Goal: Task Accomplishment & Management: Manage account settings

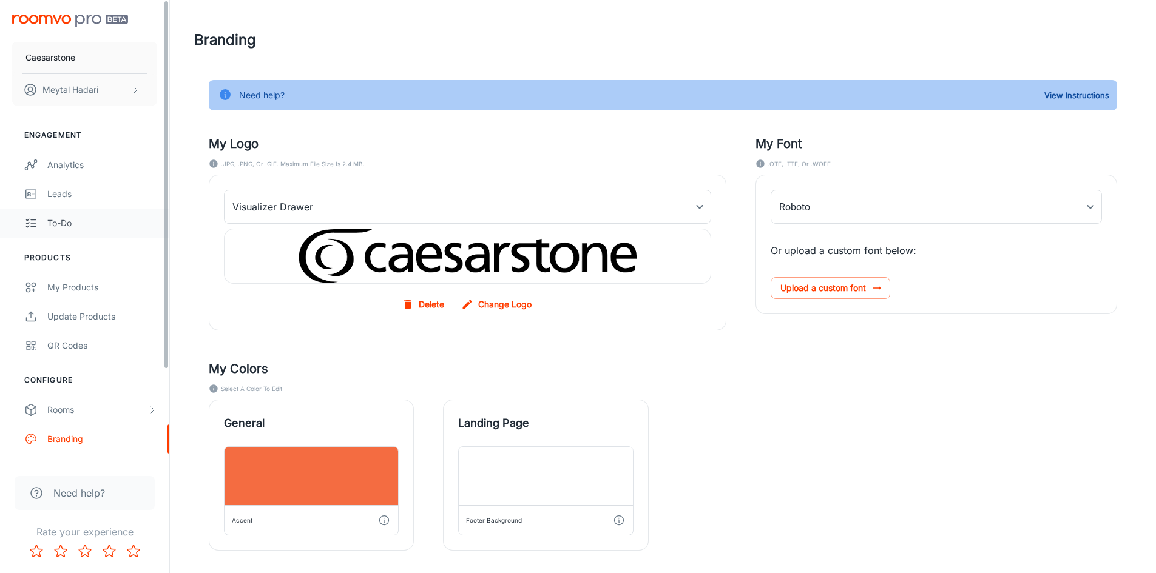
type input "FrutigerLTProLight"
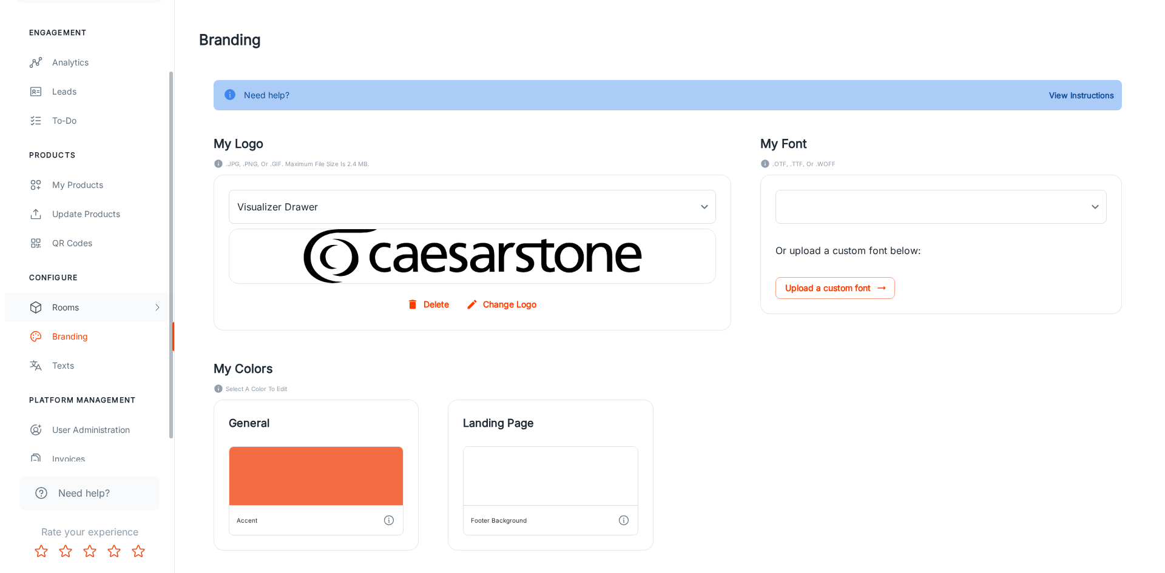
scroll to position [115, 0]
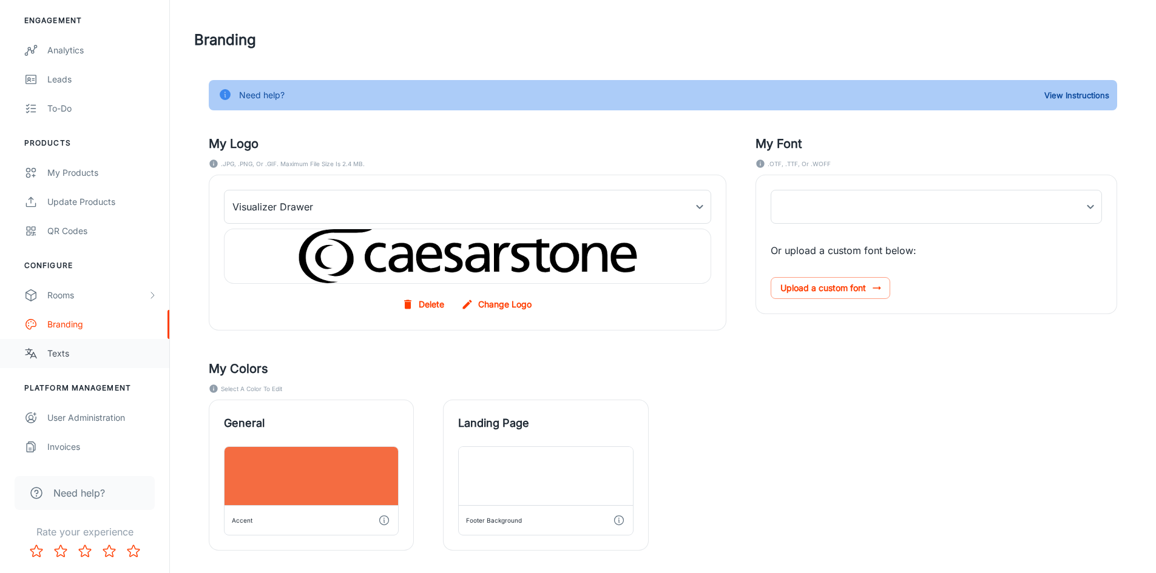
click at [58, 354] on div "Texts" at bounding box center [102, 353] width 110 height 13
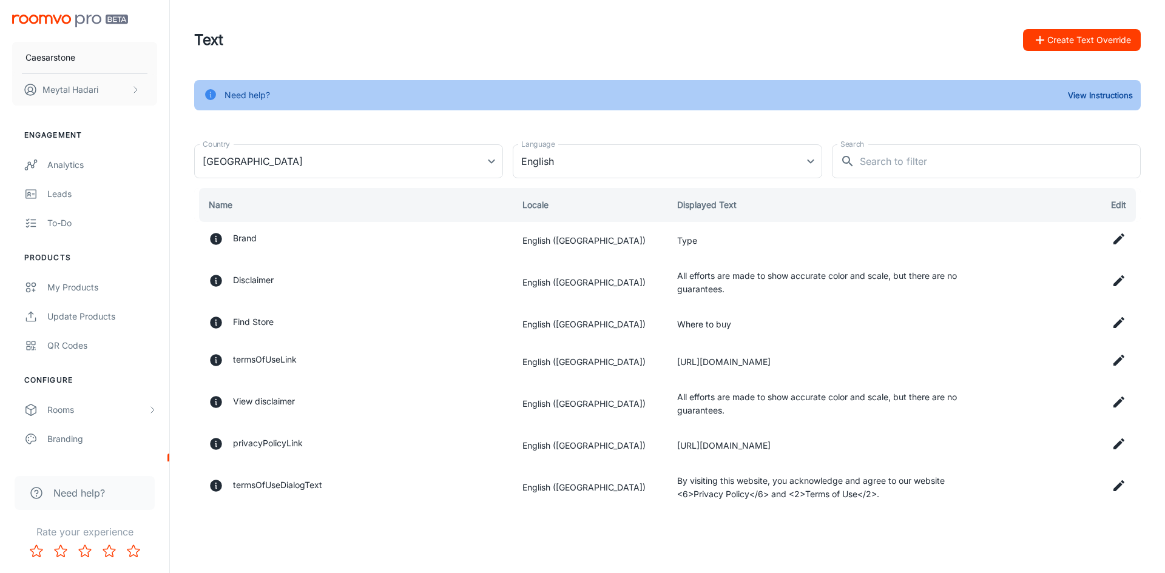
click at [1087, 38] on button "Create Text Override" at bounding box center [1082, 40] width 118 height 22
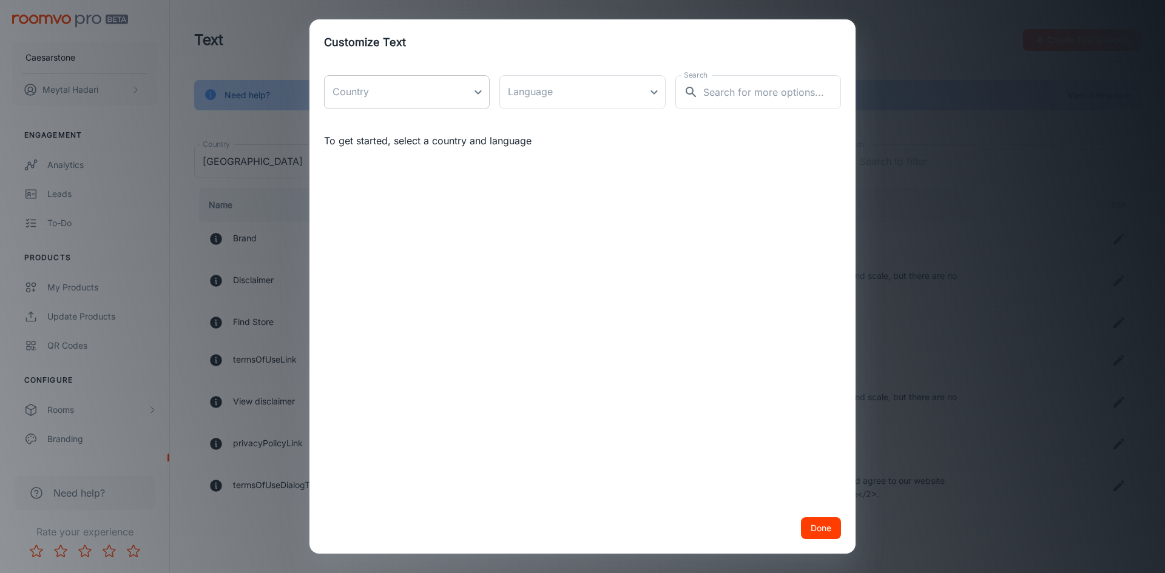
click at [482, 93] on body "Caesarstone [PERSON_NAME] Engagement Analytics Leads To-do Products My Products…" at bounding box center [582, 286] width 1165 height 573
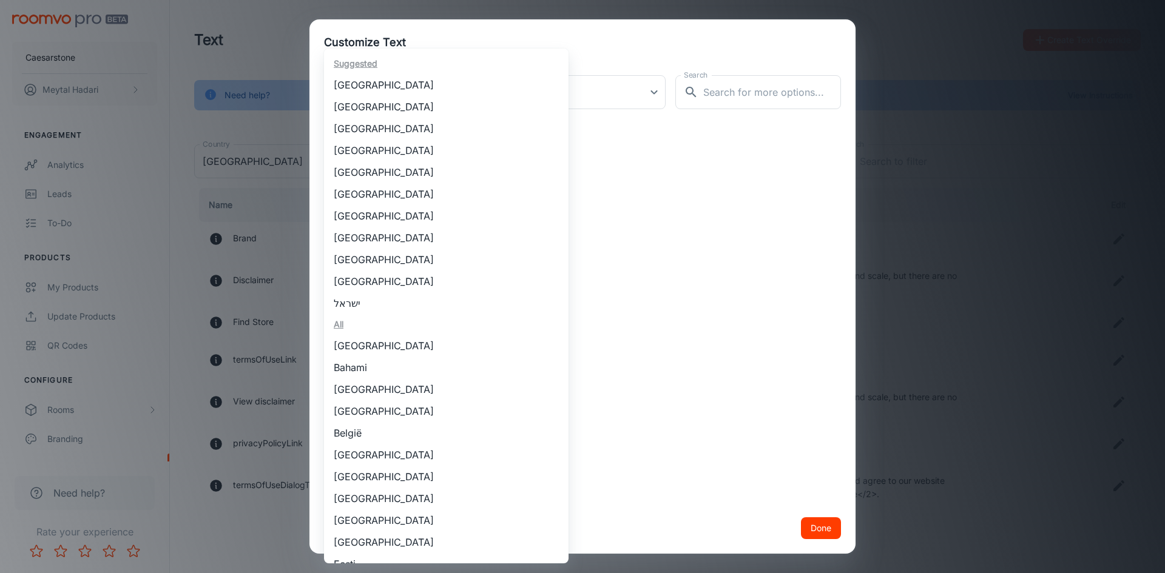
click at [377, 103] on li "[GEOGRAPHIC_DATA]" at bounding box center [446, 107] width 245 height 22
type input "[GEOGRAPHIC_DATA]"
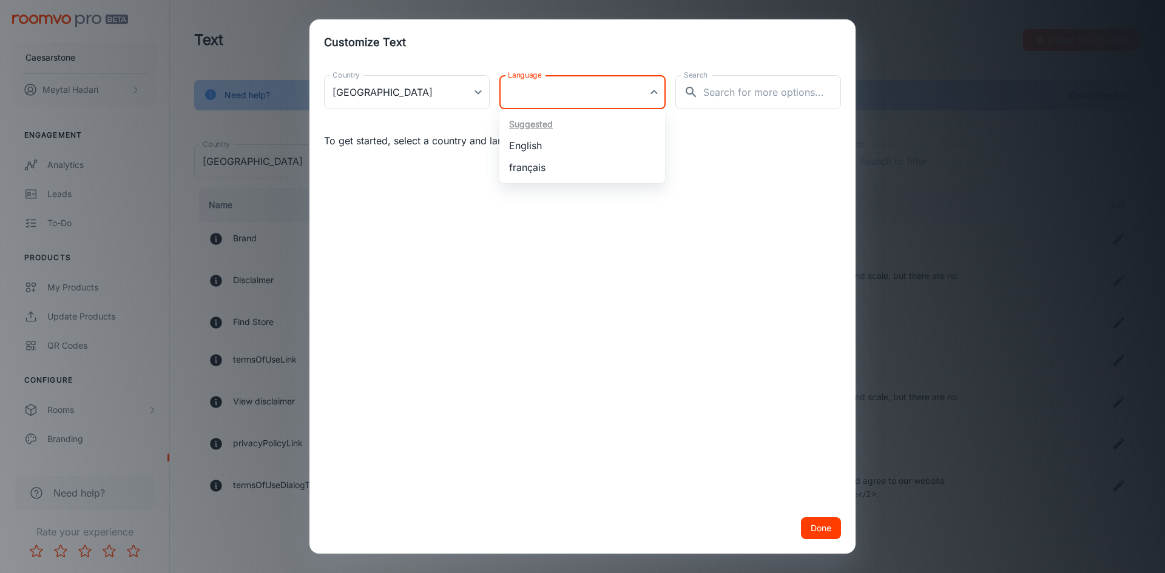
click at [594, 101] on body "Caesarstone [PERSON_NAME] Engagement Analytics Leads To-do Products My Products…" at bounding box center [582, 286] width 1165 height 573
click at [549, 146] on li "English" at bounding box center [582, 146] width 166 height 22
type input "en-ca"
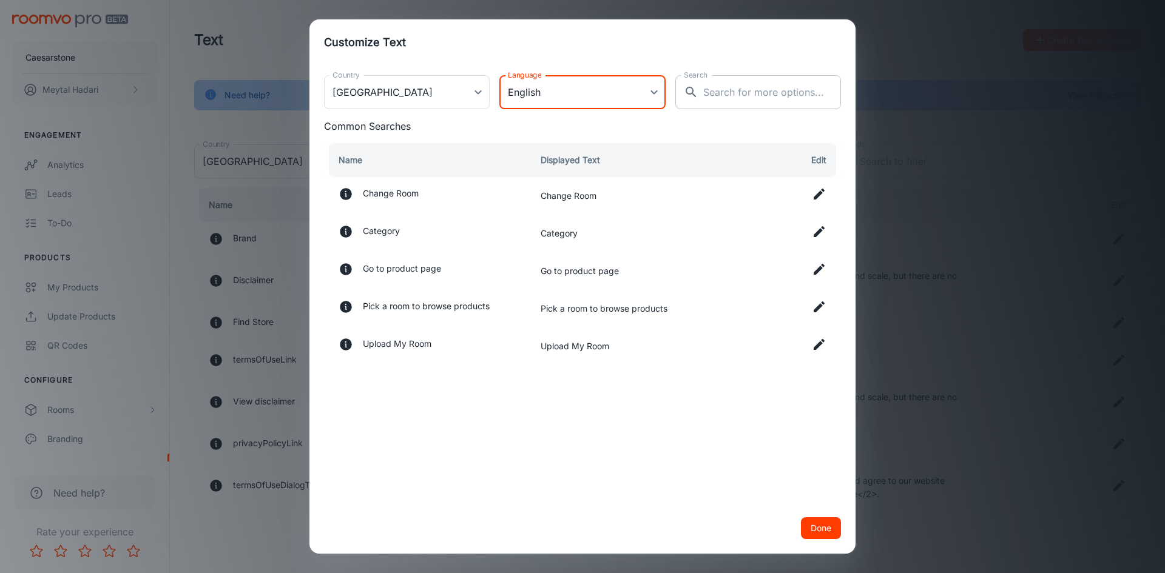
click at [710, 87] on input "Search" at bounding box center [772, 92] width 138 height 34
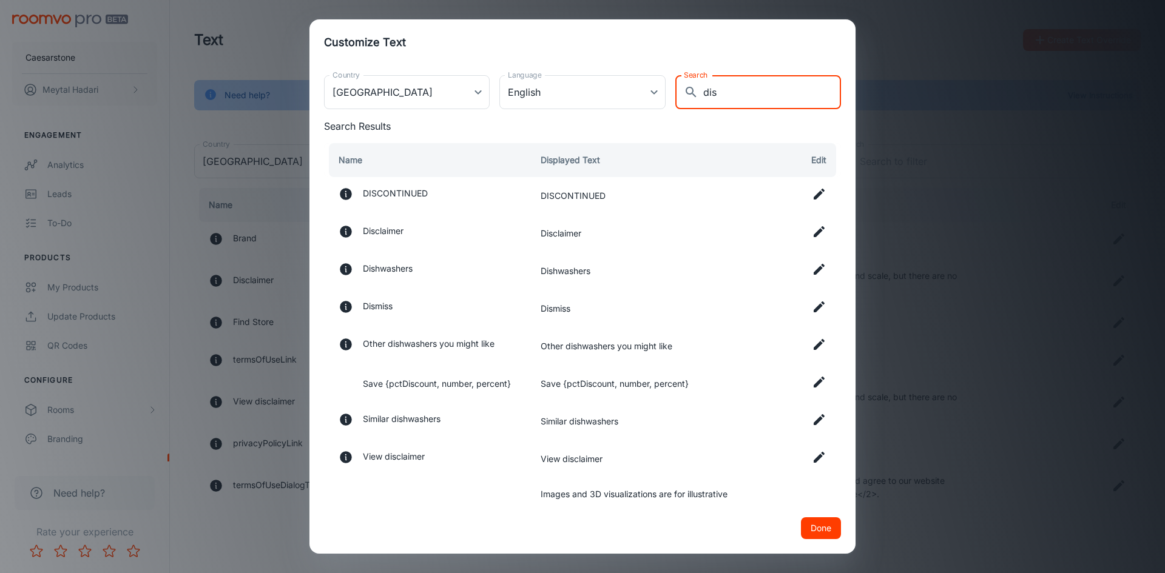
type input "dis"
click at [814, 231] on icon at bounding box center [819, 231] width 11 height 11
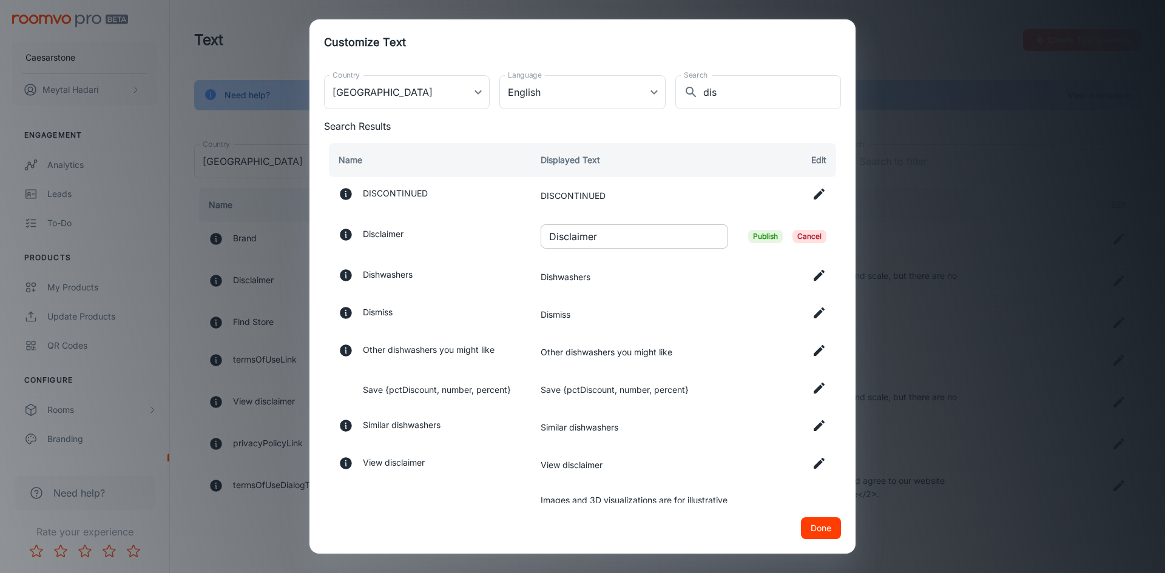
click at [617, 235] on input "Disclaimer" at bounding box center [635, 237] width 188 height 24
paste input "Just a heads-up: these images and 3D views are for inspiration only, not instal…"
type input "Just a heads-up: these images and 3D views are for inspiration only, not instal…"
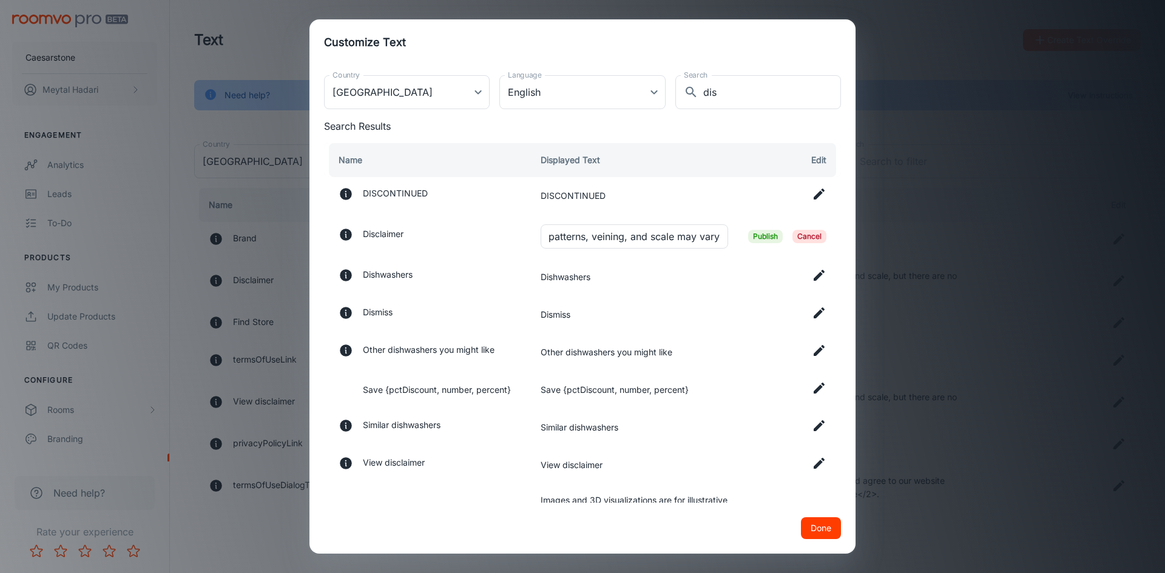
scroll to position [0, 0]
click at [748, 237] on span "Publish" at bounding box center [765, 236] width 35 height 13
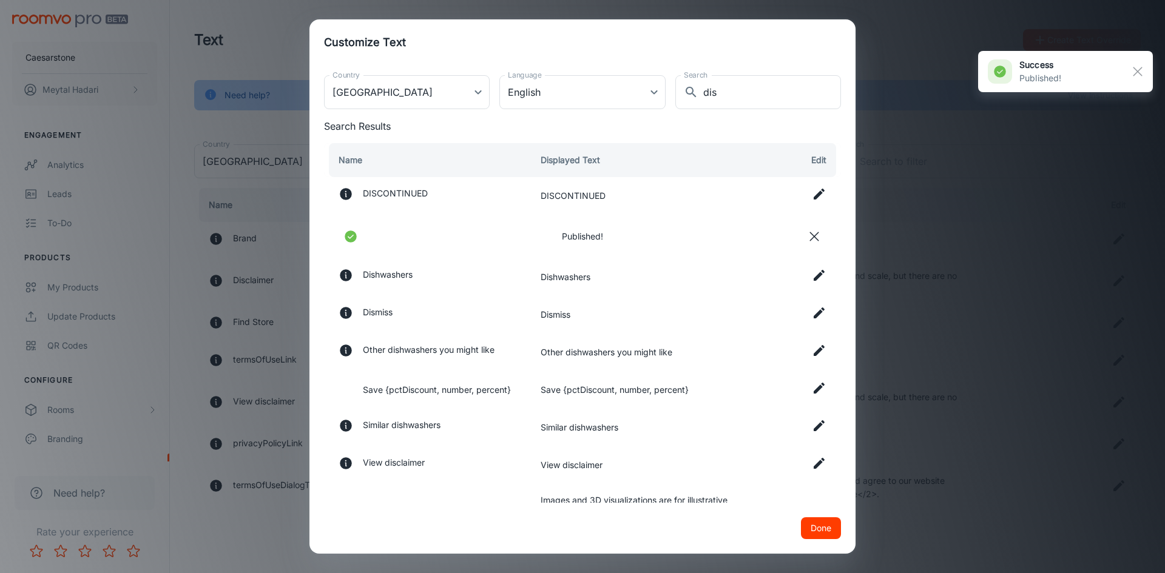
click at [814, 464] on icon at bounding box center [819, 463] width 11 height 11
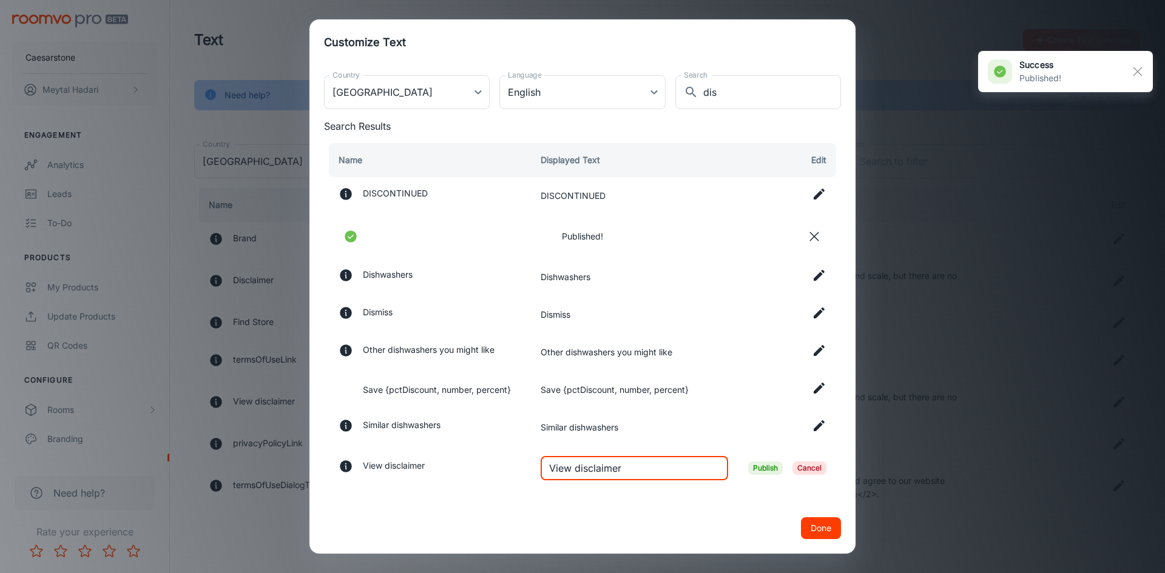
drag, startPoint x: 659, startPoint y: 470, endPoint x: 508, endPoint y: 470, distance: 150.5
click at [508, 470] on tr "View disclaimer View disclaimer ​ Publish Cancel" at bounding box center [582, 469] width 517 height 44
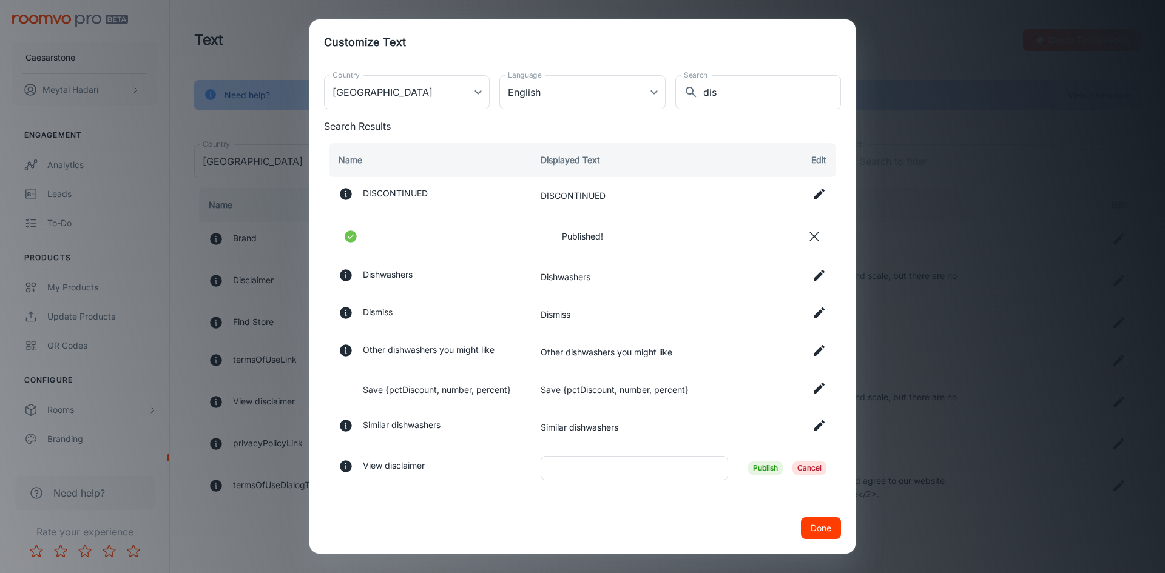
click at [752, 471] on span "Publish" at bounding box center [765, 468] width 35 height 13
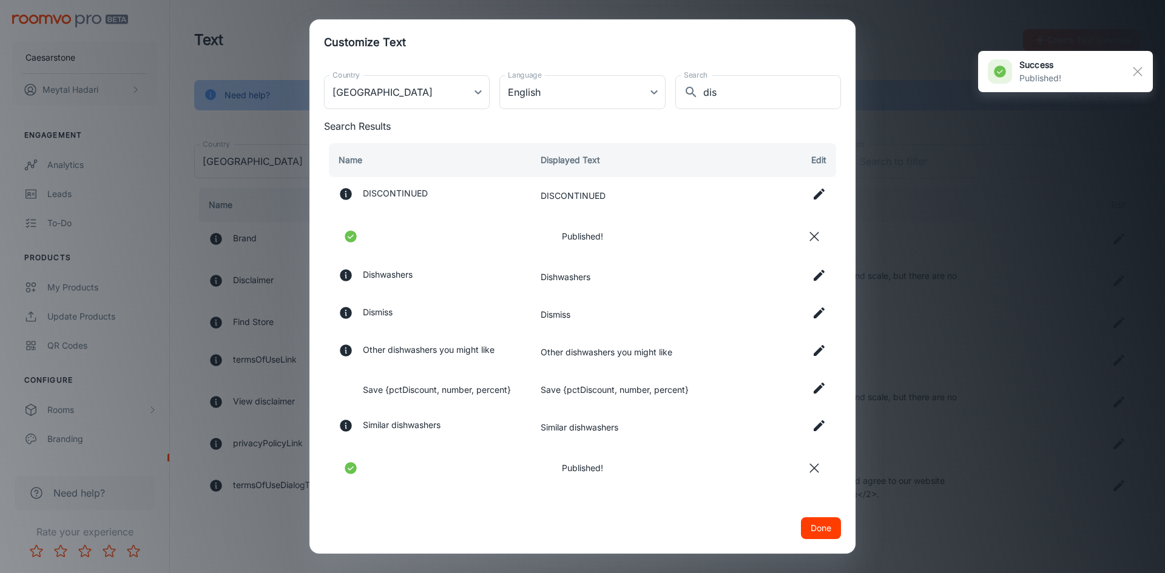
click at [809, 530] on button "Done" at bounding box center [821, 529] width 40 height 22
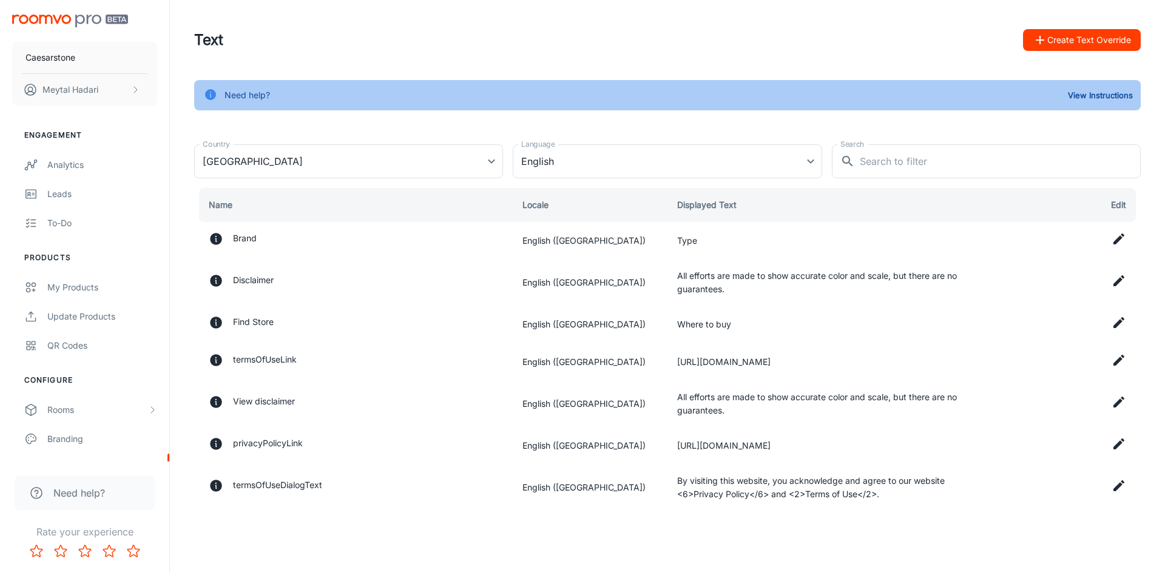
click at [1056, 39] on button "Create Text Override" at bounding box center [1082, 40] width 118 height 22
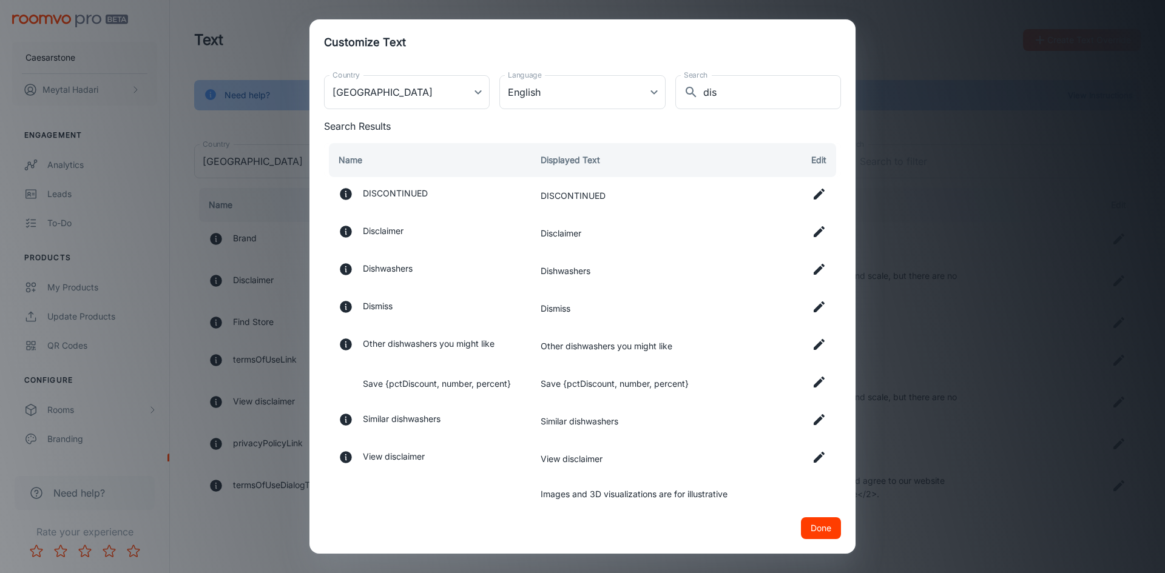
click at [814, 229] on icon at bounding box center [819, 232] width 15 height 15
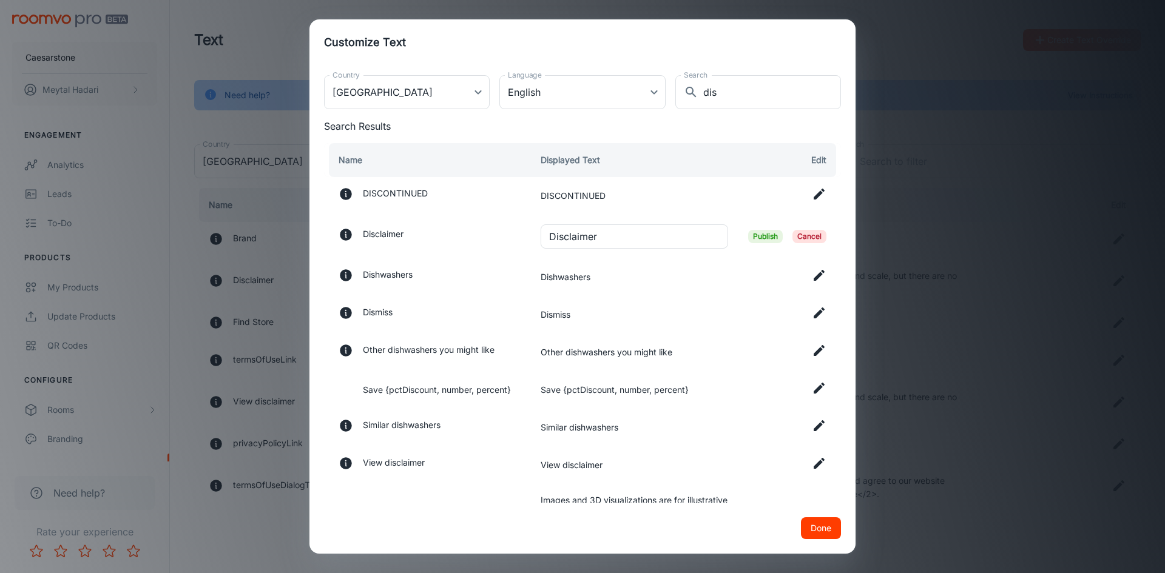
click at [831, 184] on td at bounding box center [789, 196] width 103 height 38
click at [433, 528] on div "Done" at bounding box center [582, 528] width 546 height 51
click at [646, 95] on body "Caesarstone [PERSON_NAME] Engagement Analytics Leads To-do Products My Products…" at bounding box center [582, 286] width 1165 height 573
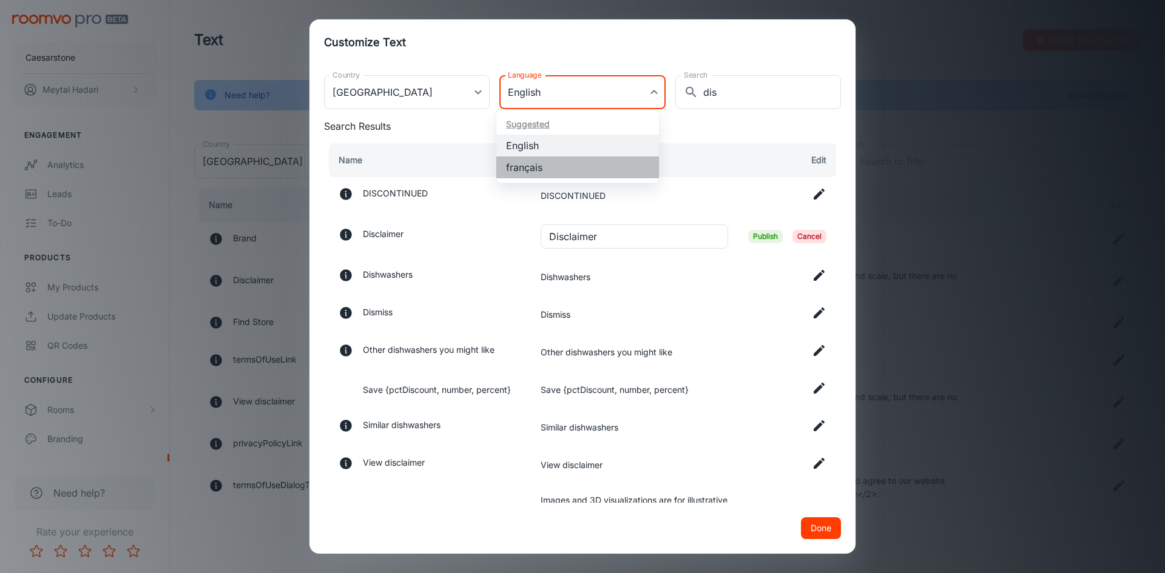
click at [542, 166] on li "français" at bounding box center [577, 168] width 163 height 22
type input "fr-ca"
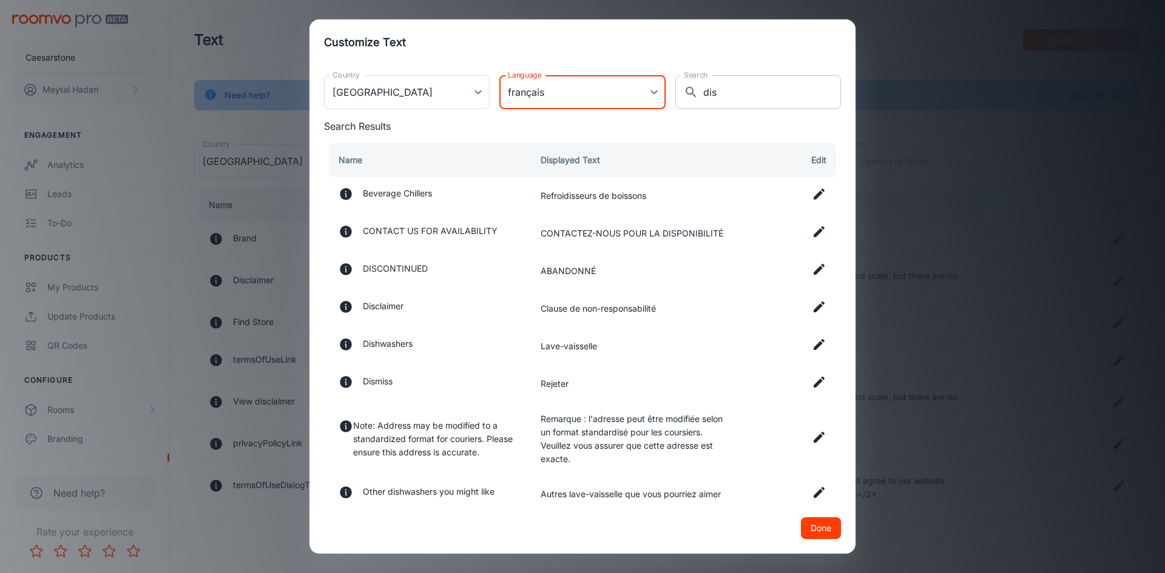
click at [712, 96] on input "dis" at bounding box center [772, 92] width 138 height 34
paste input "Avertissement"
type input "Avertissement"
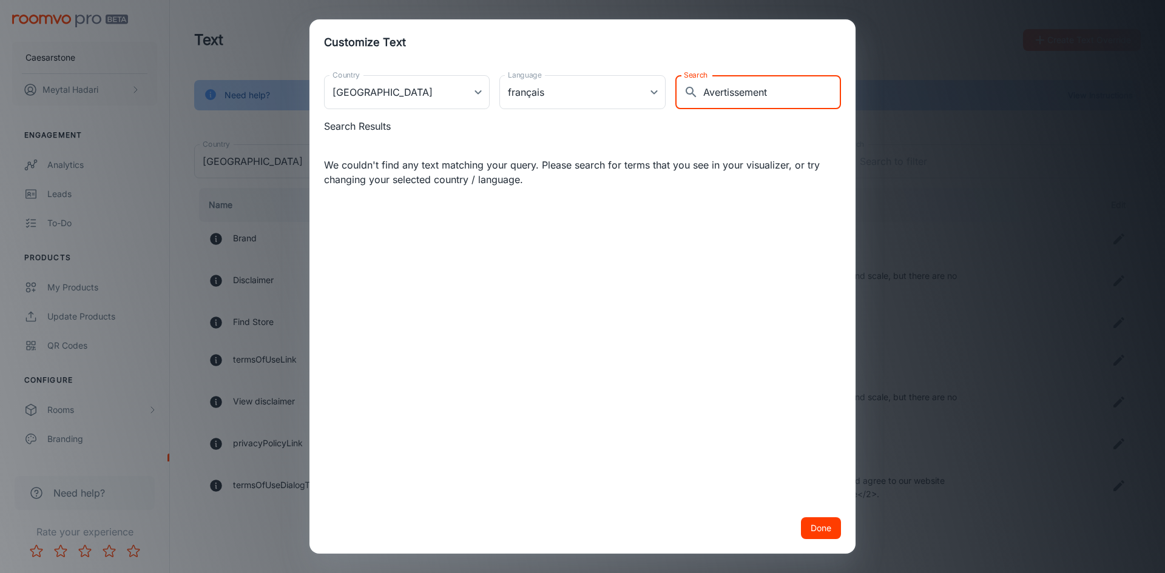
click at [717, 100] on input "Avertissement" at bounding box center [772, 92] width 138 height 34
click at [717, 99] on input "Avertissement" at bounding box center [772, 92] width 138 height 34
type input "ג"
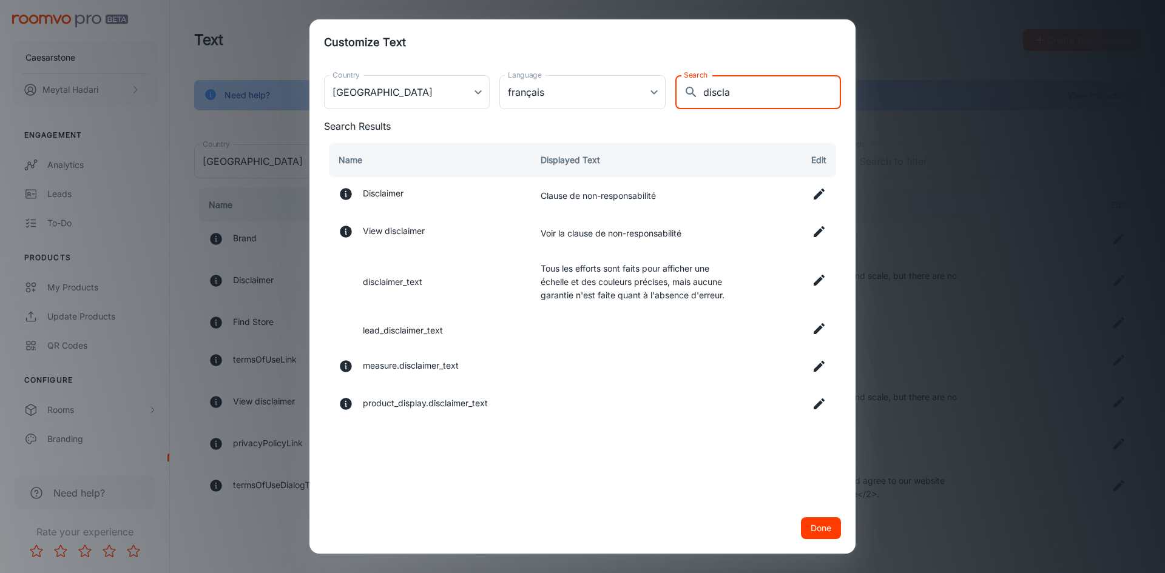
type input "discla"
click at [818, 193] on icon at bounding box center [819, 194] width 15 height 15
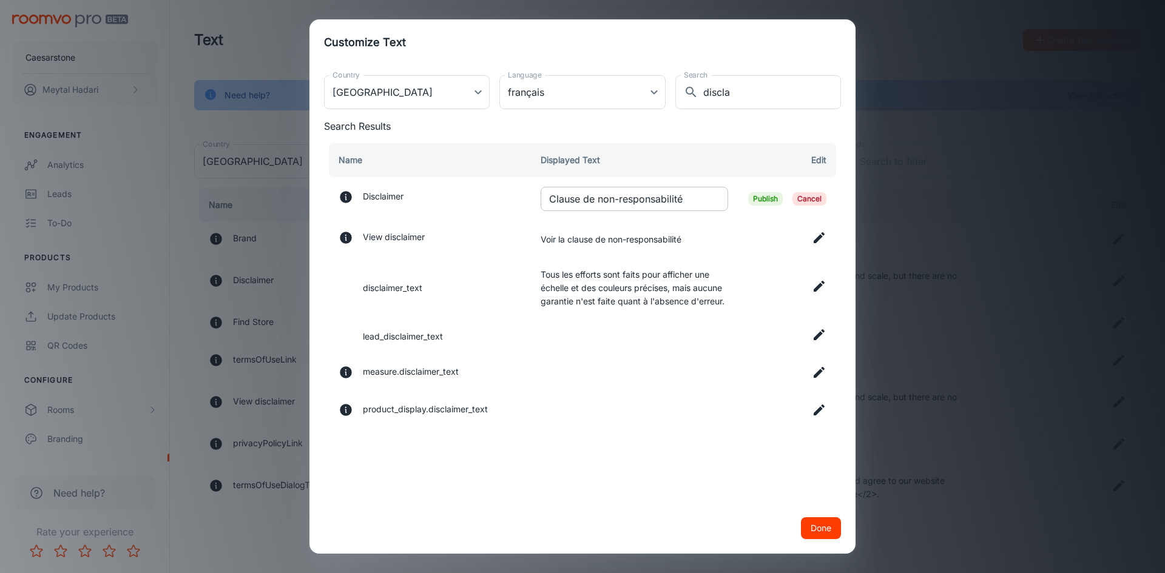
click at [583, 201] on input "Clause de non-responsabilité" at bounding box center [635, 199] width 188 height 24
paste input "es images et vues 3D sont là pour inspirer seulement. Les couleurs, motifs, vei…"
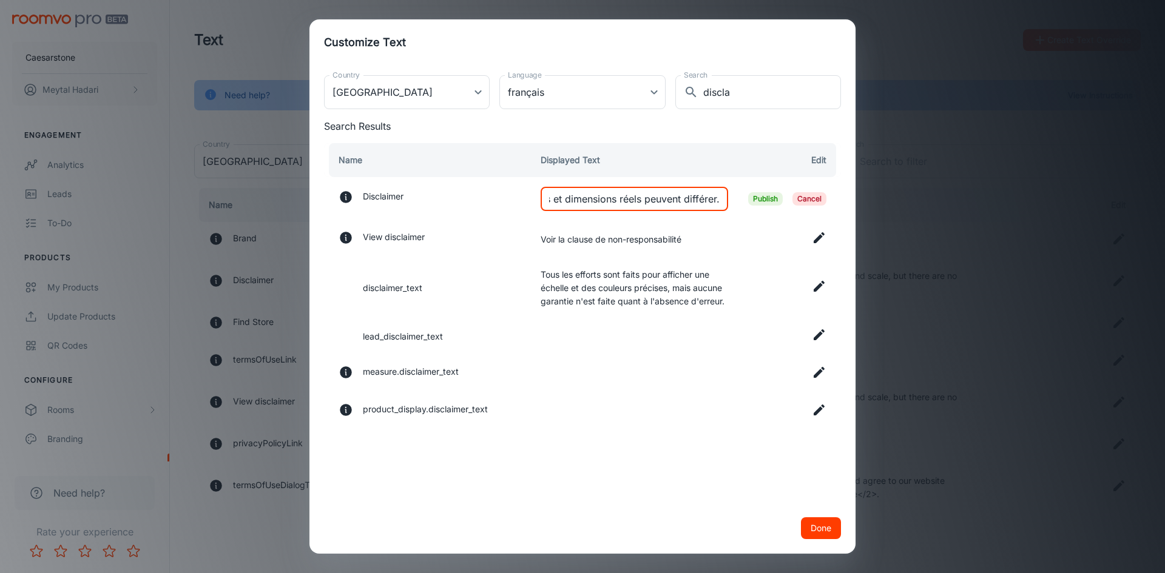
type input "Ces images et vues 3D sont là pour inspirer seulement. Les couleurs, motifs, ve…"
click at [772, 201] on span "Publish" at bounding box center [765, 198] width 35 height 13
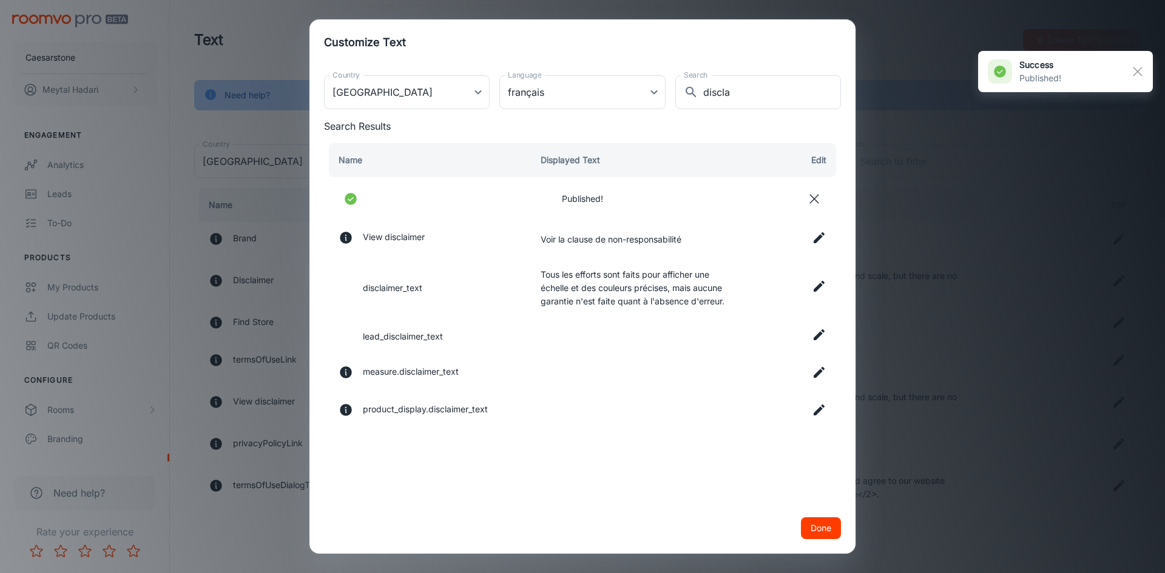
click at [555, 279] on td "Tous les efforts sont faits pour afficher une échelle et des couleurs précises,…" at bounding box center [634, 287] width 207 height 59
click at [819, 283] on icon at bounding box center [819, 286] width 15 height 15
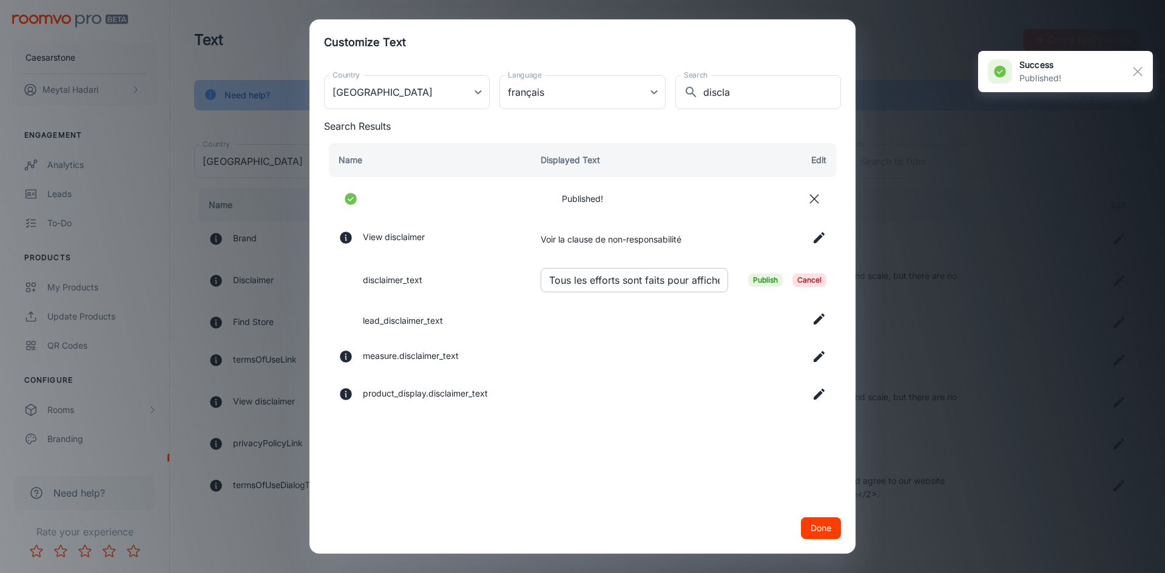
click at [640, 285] on input "Tous les efforts sont faits pour afficher une échelle et des couleurs précises,…" at bounding box center [635, 280] width 188 height 24
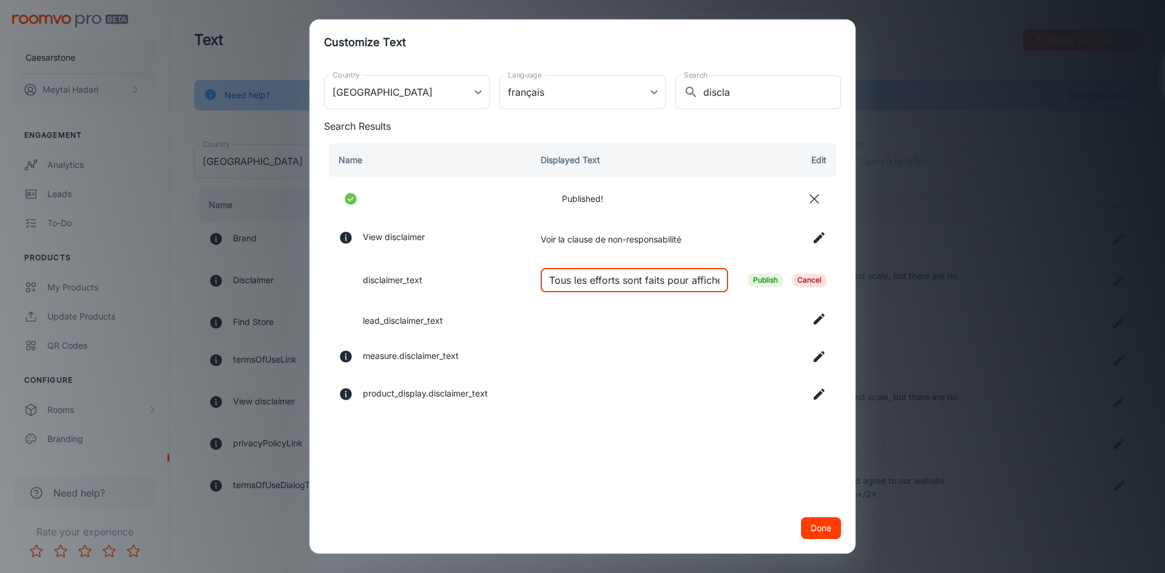
click at [640, 285] on input "Tous les efforts sont faits pour afficher une échelle et des couleurs précises,…" at bounding box center [635, 280] width 188 height 24
click at [754, 280] on span "Publish" at bounding box center [765, 280] width 35 height 13
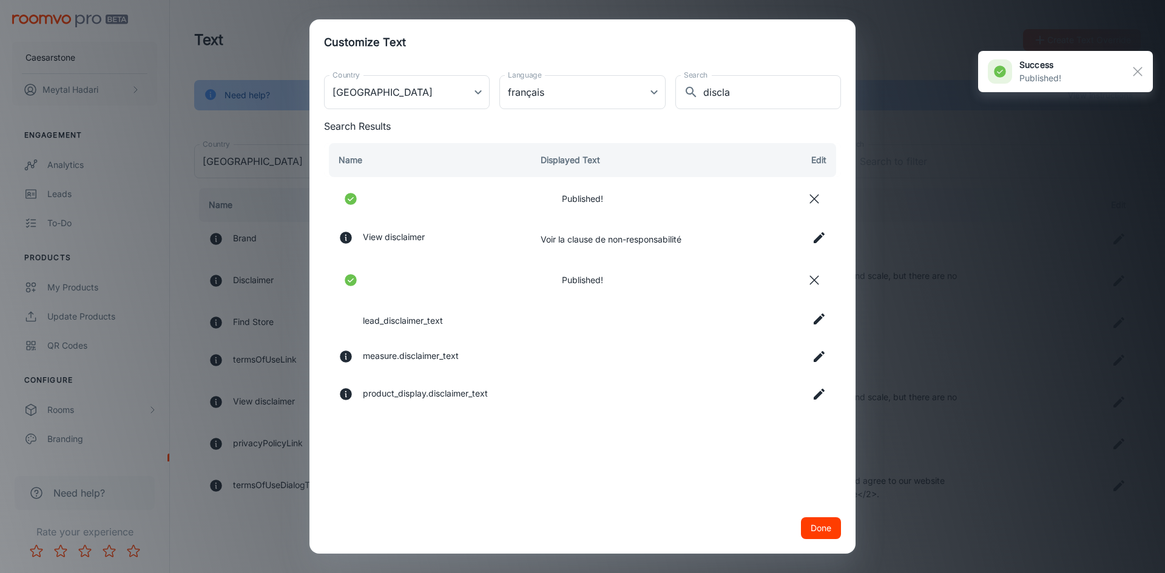
click at [813, 527] on button "Done" at bounding box center [821, 529] width 40 height 22
